Goal: Find specific page/section: Find specific page/section

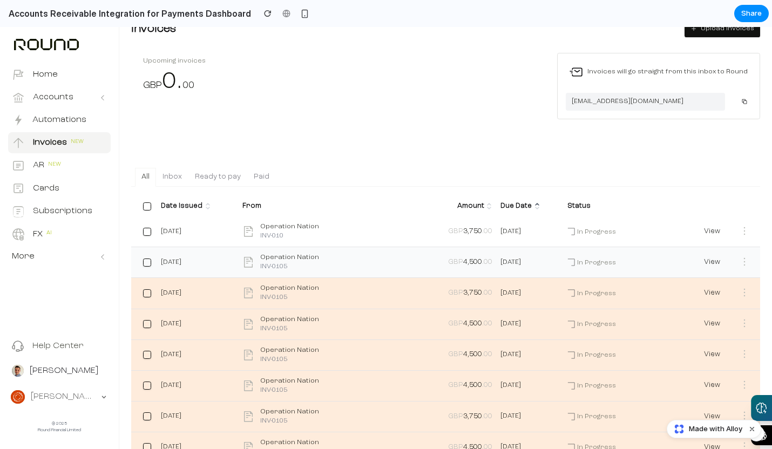
scroll to position [9, 0]
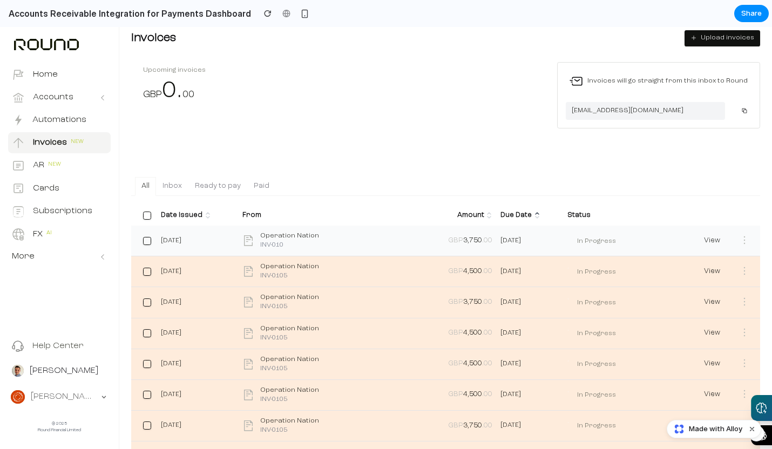
click at [410, 236] on div "Operation Nation INV-010" at bounding box center [330, 241] width 177 height 18
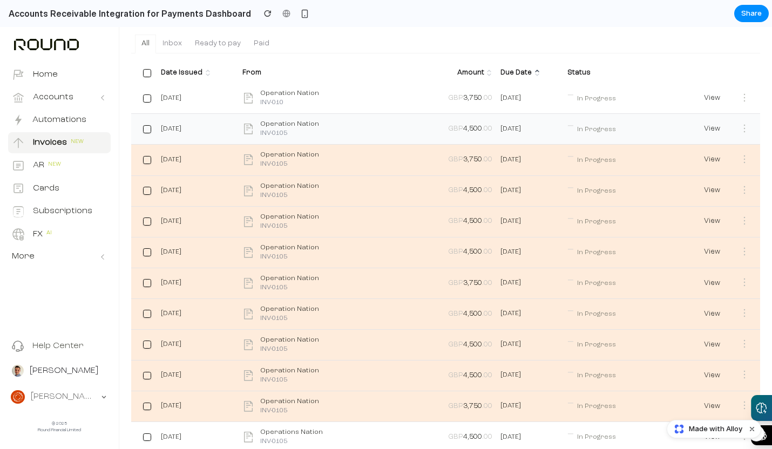
scroll to position [157, 0]
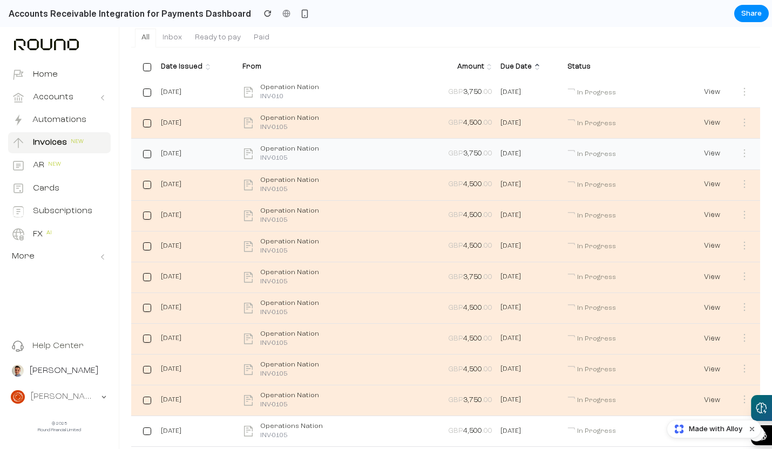
click at [346, 143] on link "Operation Nation INV-0105" at bounding box center [330, 154] width 185 height 22
click at [710, 151] on link "View" at bounding box center [712, 154] width 32 height 18
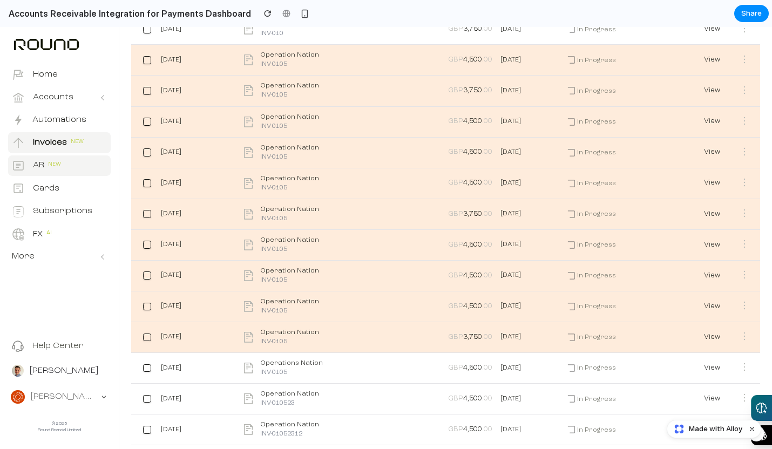
scroll to position [263, 0]
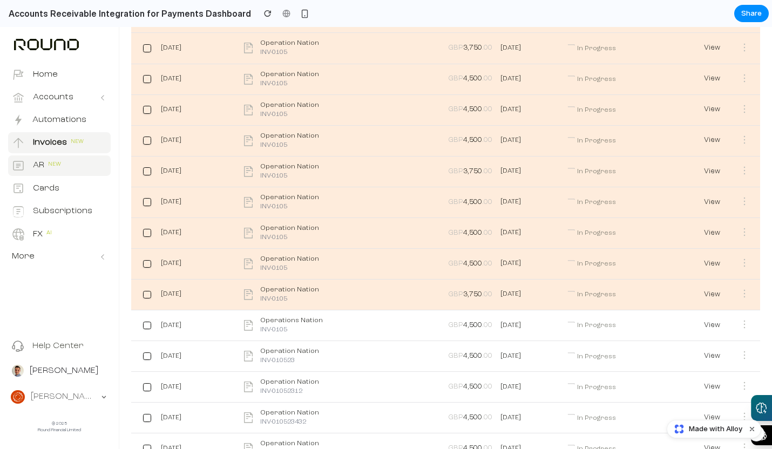
click at [26, 168] on div "AR New" at bounding box center [38, 165] width 53 height 13
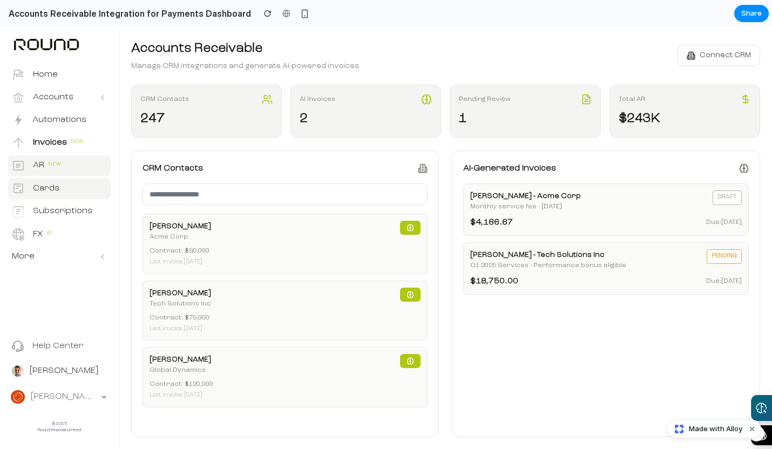
click at [30, 192] on div "Cards" at bounding box center [36, 188] width 48 height 13
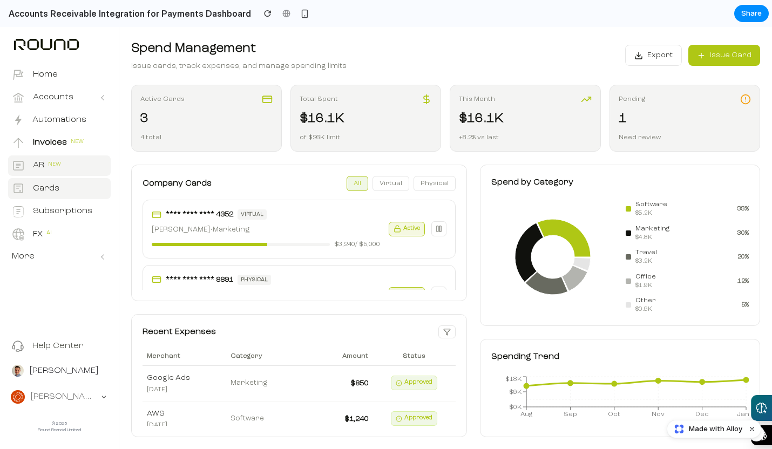
click at [38, 170] on p "AR" at bounding box center [38, 165] width 11 height 12
